Goal: Navigation & Orientation: Find specific page/section

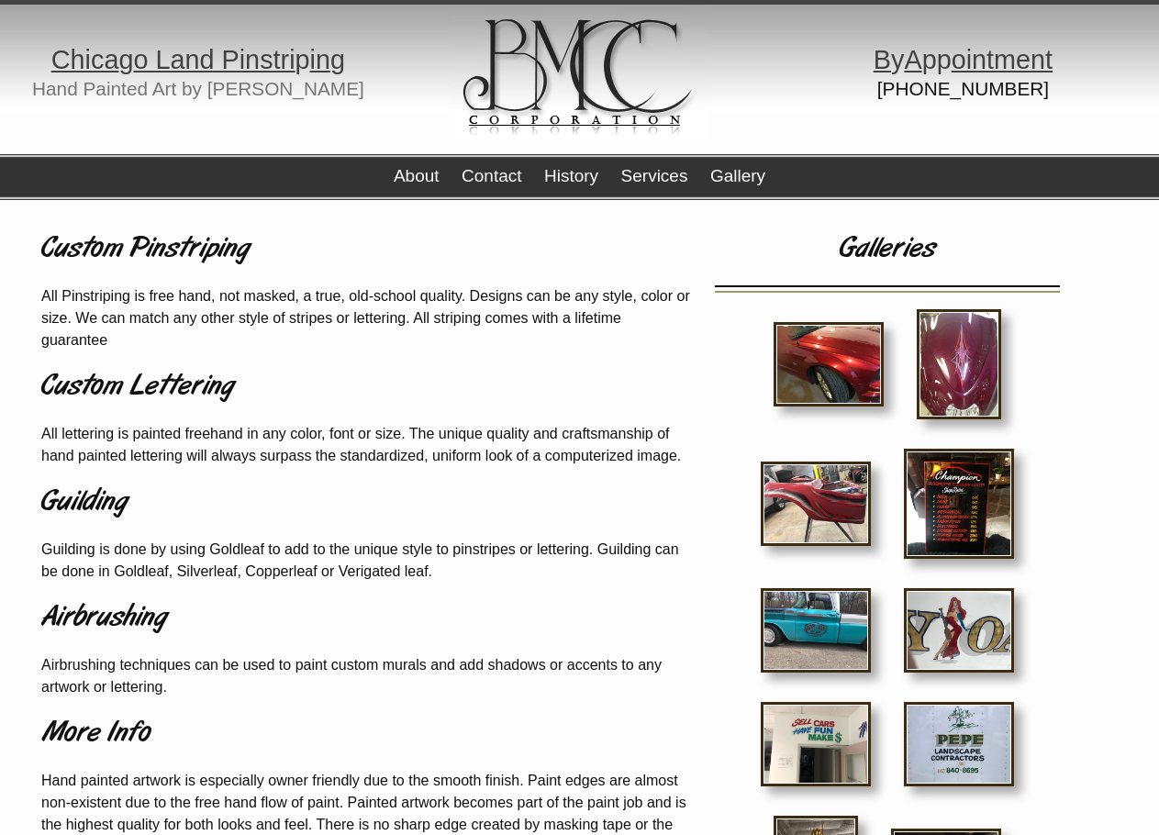
click at [840, 371] on img at bounding box center [829, 364] width 110 height 84
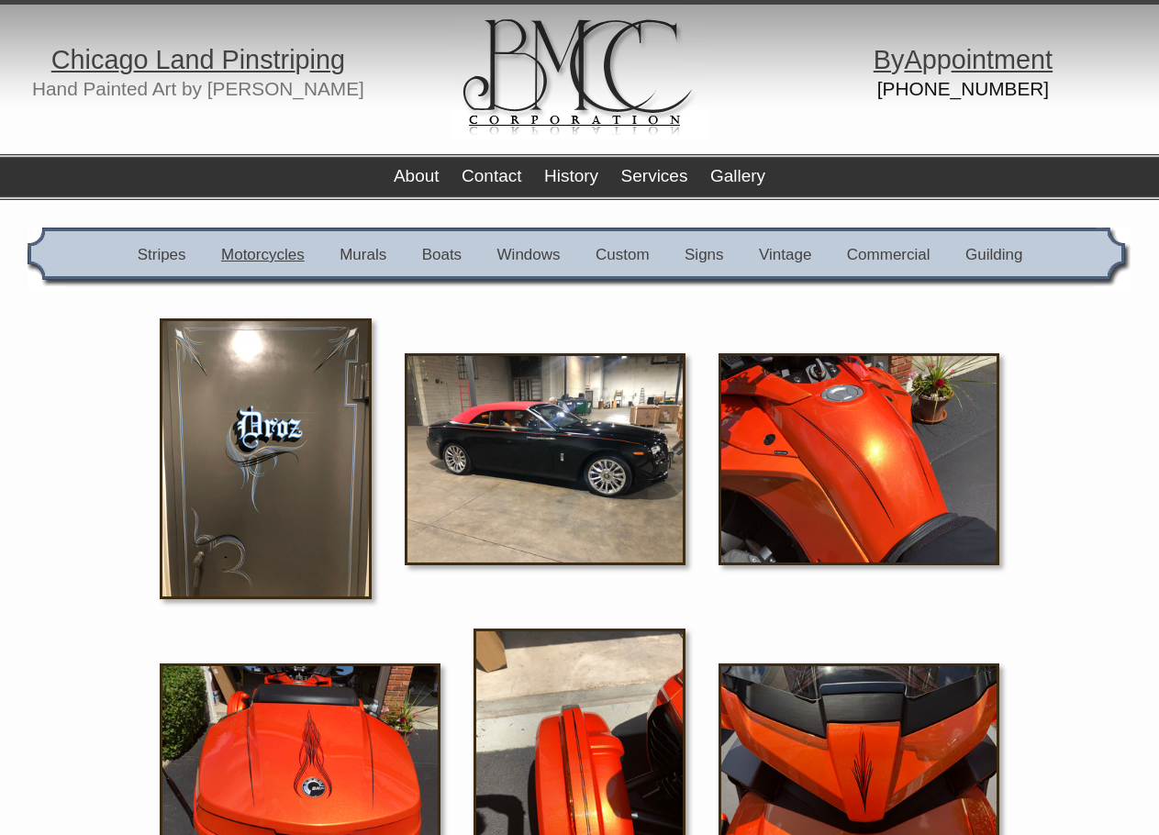
click at [258, 252] on link "Motorcycles" at bounding box center [263, 254] width 84 height 17
